Goal: Book appointment/travel/reservation

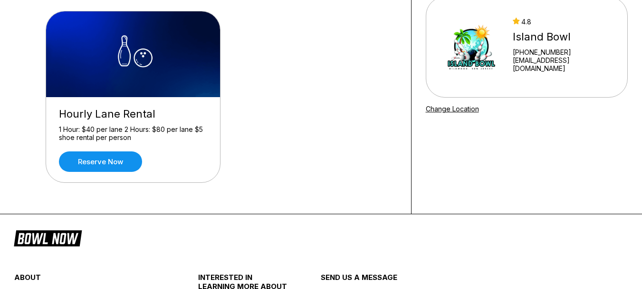
scroll to position [93, 0]
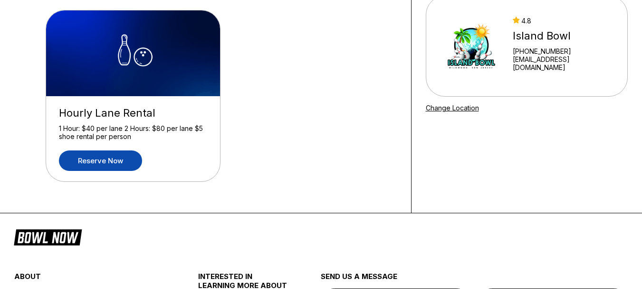
click at [112, 160] on link "Reserve now" at bounding box center [100, 160] width 83 height 20
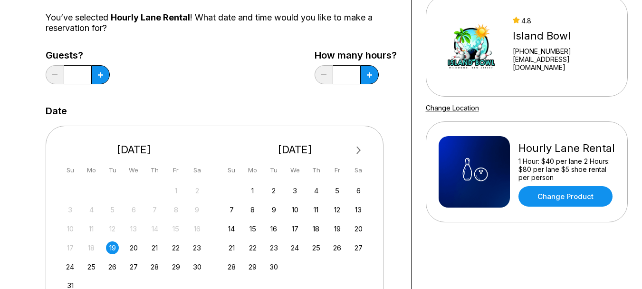
scroll to position [0, 0]
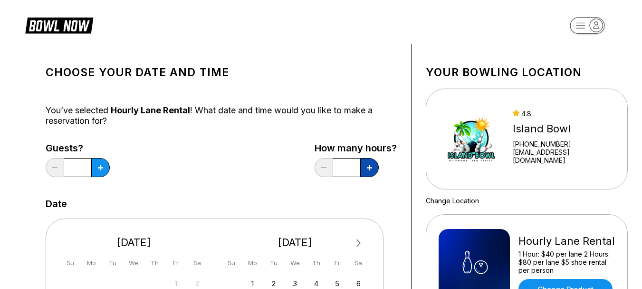
click at [110, 175] on button at bounding box center [100, 167] width 19 height 19
type input "*"
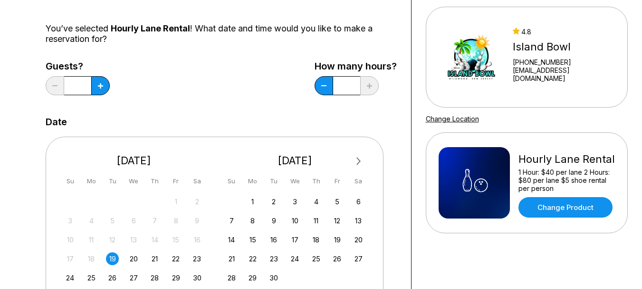
click at [110, 259] on div "19" at bounding box center [112, 258] width 13 height 13
click at [97, 88] on button at bounding box center [100, 85] width 19 height 19
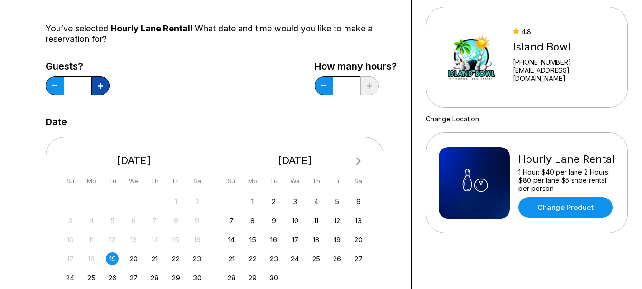
click at [97, 88] on button at bounding box center [100, 85] width 19 height 19
click at [57, 84] on button at bounding box center [55, 85] width 19 height 19
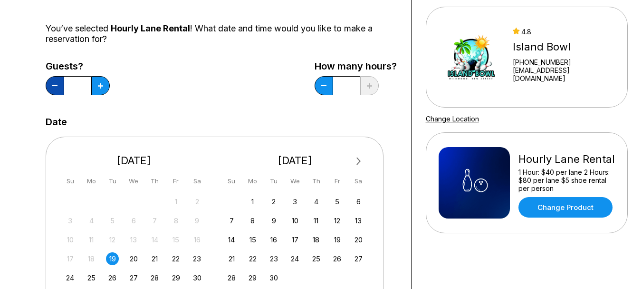
click at [57, 84] on button at bounding box center [55, 85] width 19 height 19
type input "*"
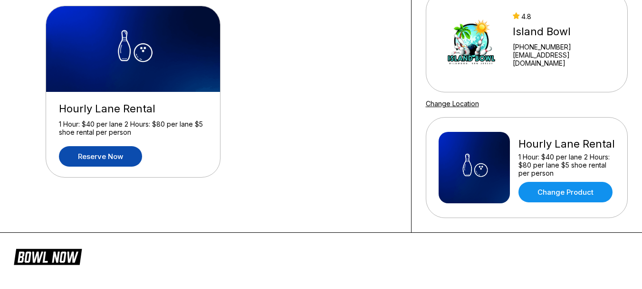
scroll to position [0, 0]
